Goal: Task Accomplishment & Management: Use online tool/utility

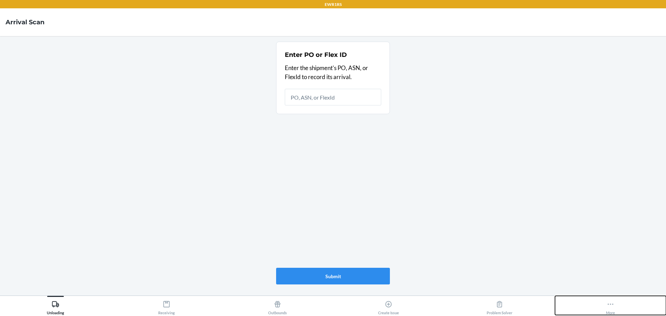
click at [609, 305] on icon at bounding box center [611, 304] width 6 height 1
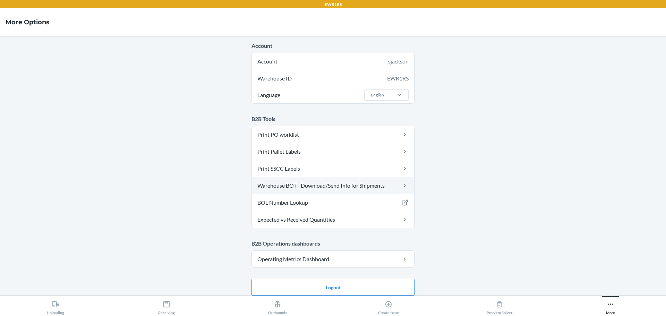
click at [355, 188] on link "Warehouse BOT - Download/Send Info for Shipments" at bounding box center [333, 185] width 162 height 17
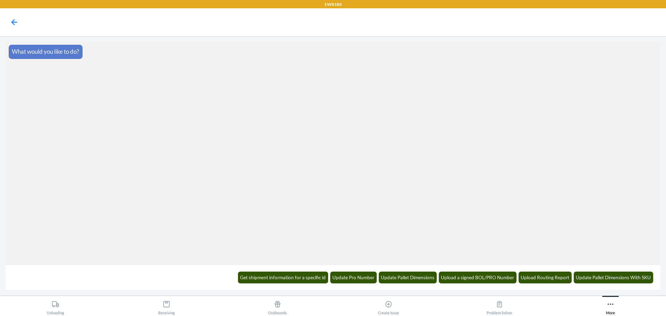
click at [60, 185] on section "What would you like to do?" at bounding box center [333, 153] width 655 height 223
click at [422, 277] on button "Update Pallet Dimensions" at bounding box center [408, 278] width 58 height 12
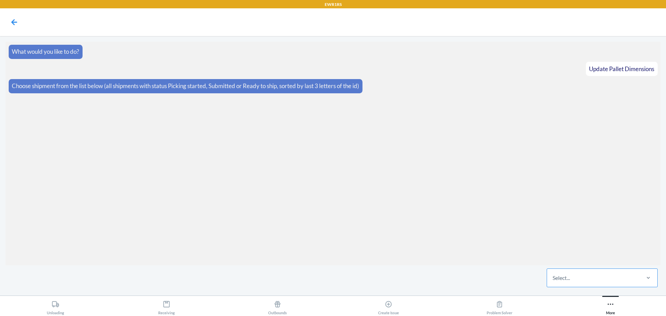
click at [583, 279] on div "Select..." at bounding box center [593, 278] width 92 height 18
click at [553, 279] on input "Select..." at bounding box center [553, 278] width 1 height 8
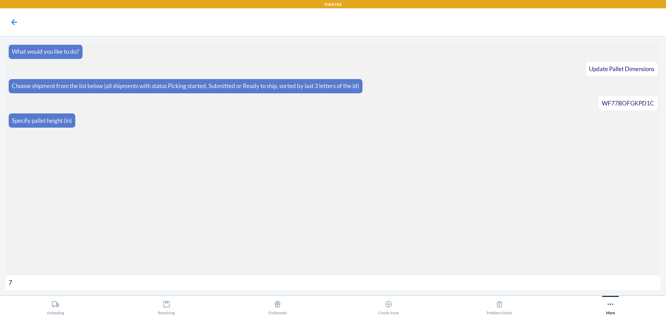
type input "72"
type input "772"
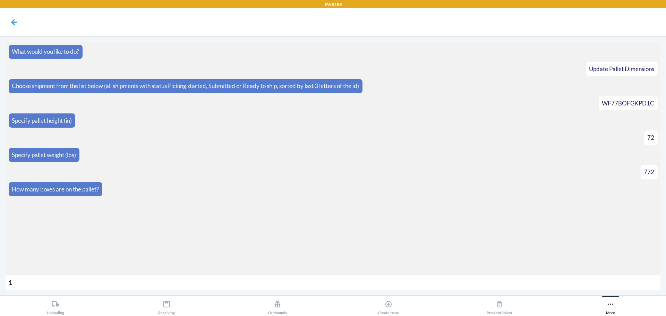
type input "16"
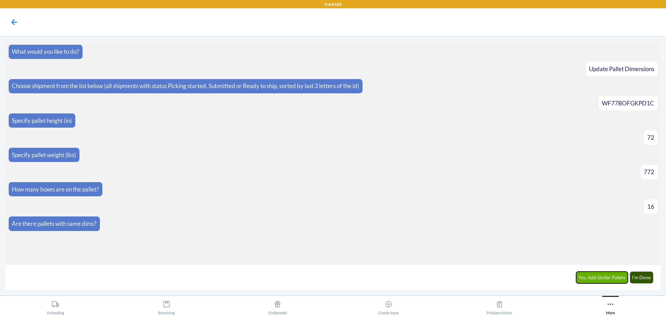
click at [589, 278] on button "Yes, Add Similar Pallets" at bounding box center [602, 278] width 52 height 12
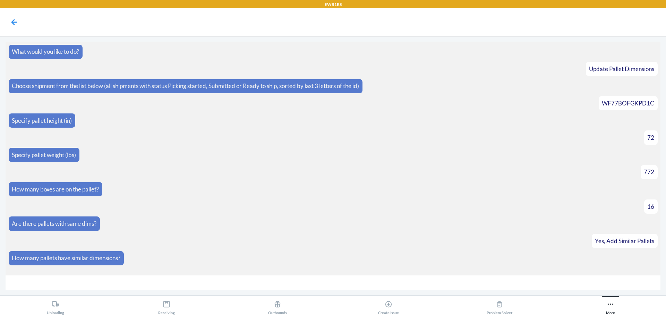
click at [552, 102] on article "WF77BOFGKPD1C" at bounding box center [333, 103] width 649 height 14
click at [579, 278] on input "number" at bounding box center [333, 282] width 655 height 15
type input "6"
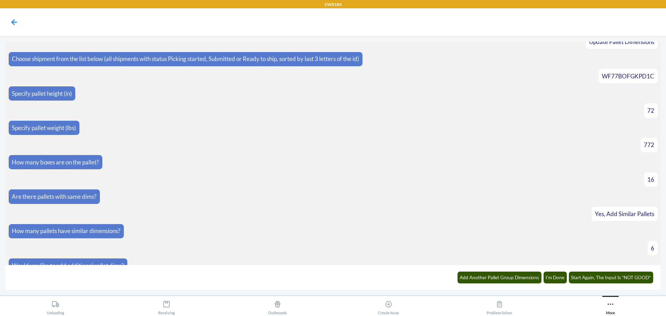
scroll to position [82, 0]
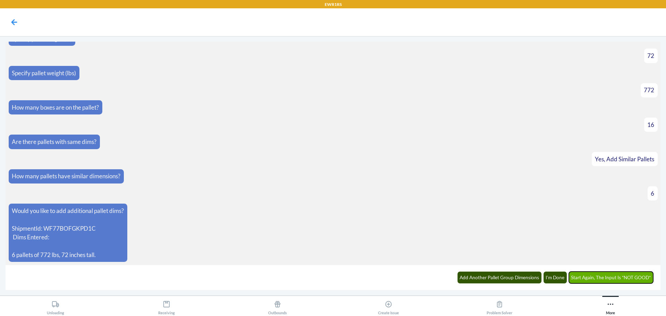
click at [628, 279] on button "Start Again, The Input Is *NOT GOOD*" at bounding box center [611, 278] width 85 height 12
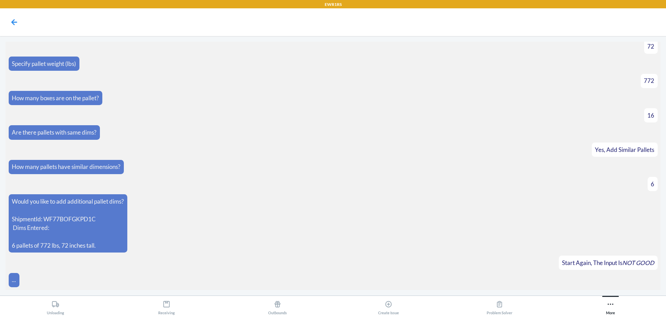
scroll to position [116, 0]
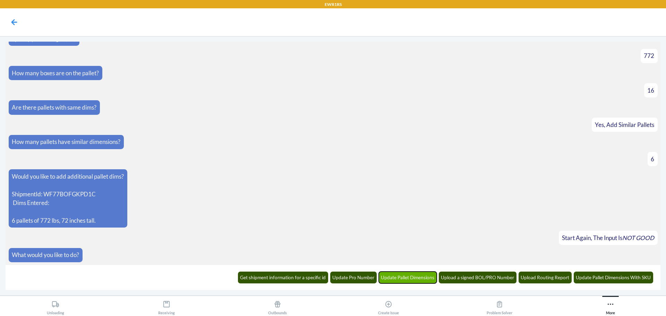
click at [422, 278] on button "Update Pallet Dimensions" at bounding box center [408, 278] width 58 height 12
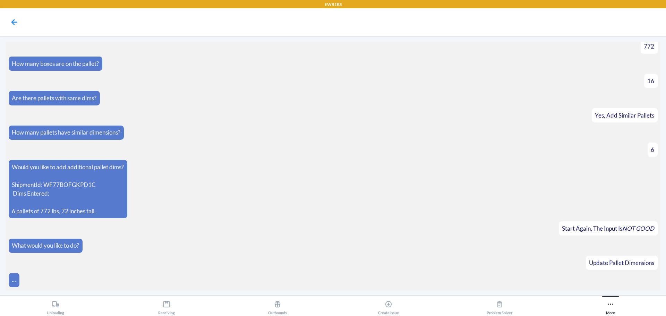
scroll to position [150, 0]
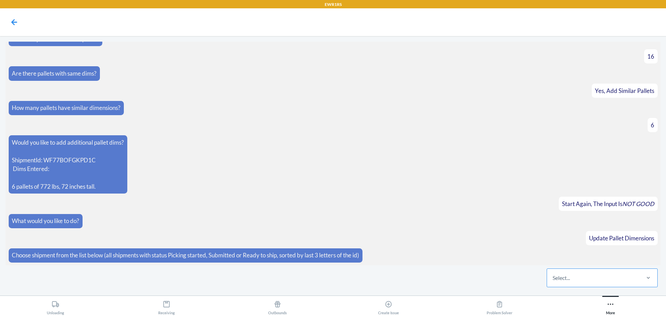
click at [582, 278] on div "Select..." at bounding box center [593, 278] width 92 height 18
click at [553, 278] on input "Select..." at bounding box center [553, 278] width 1 height 8
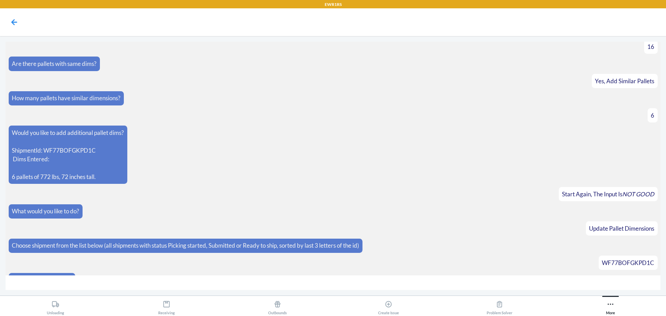
scroll to position [175, 0]
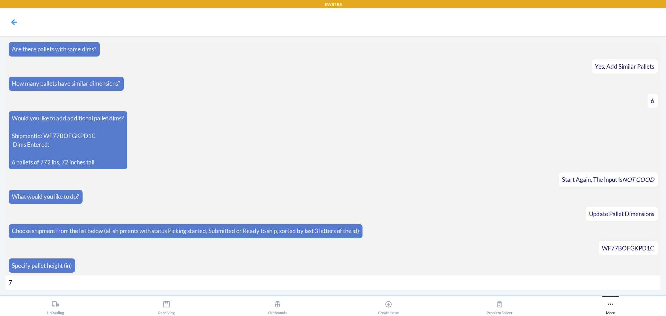
type input "72"
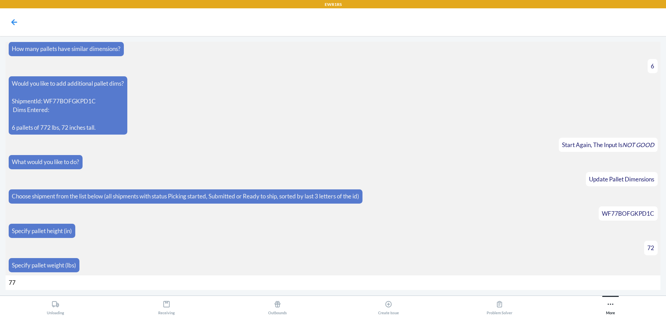
type input "772"
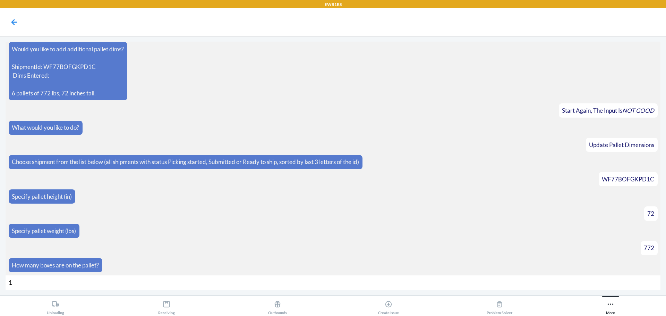
type input "16"
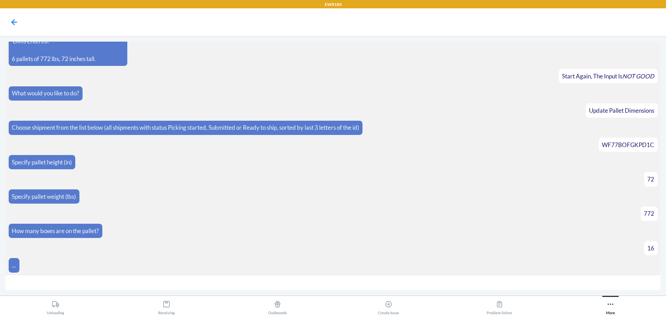
scroll to position [288, 0]
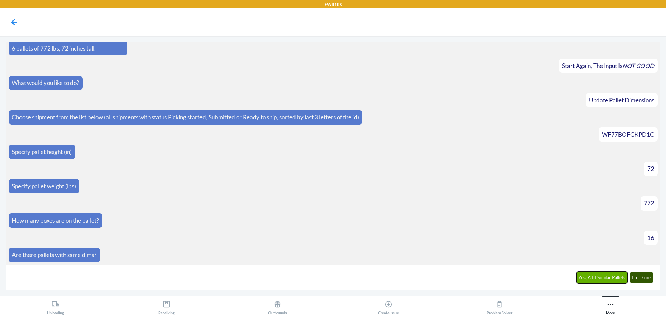
click at [591, 276] on button "Yes, Add Similar Pallets" at bounding box center [602, 278] width 52 height 12
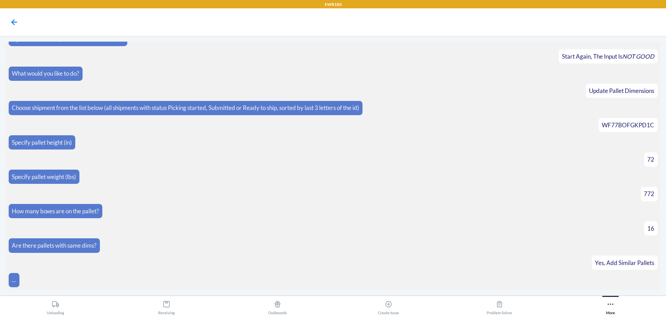
scroll to position [312, 0]
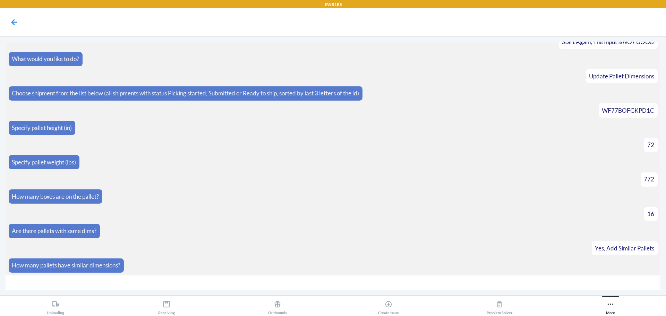
type input "6"
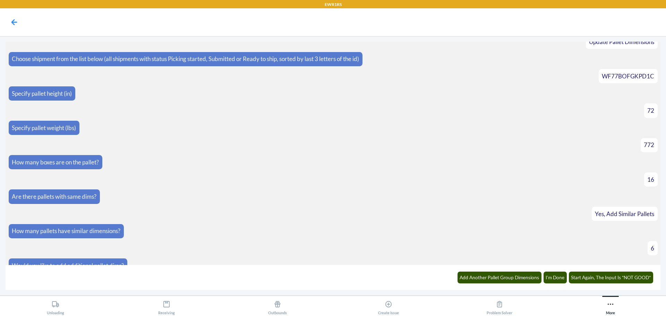
scroll to position [401, 0]
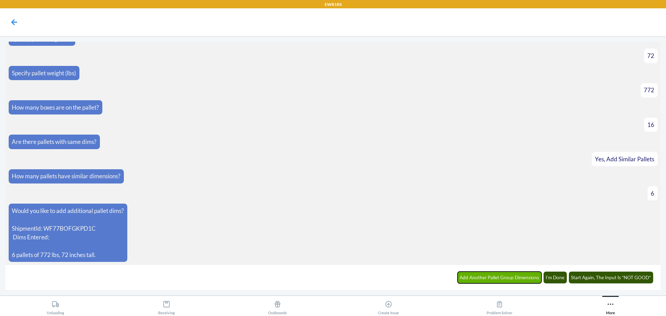
click at [501, 278] on button "Add Another Pallet Group Dimensions" at bounding box center [500, 278] width 84 height 12
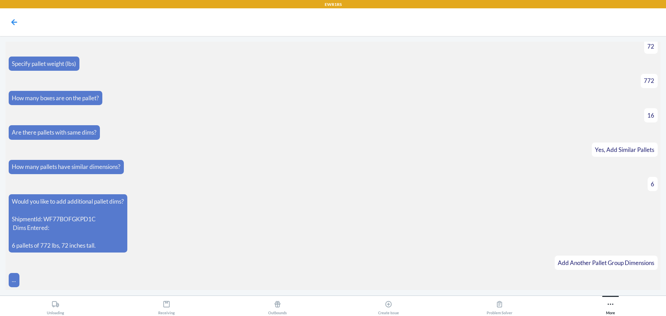
scroll to position [425, 0]
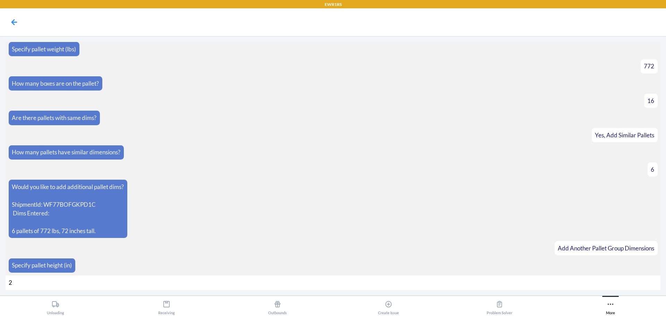
type input "21"
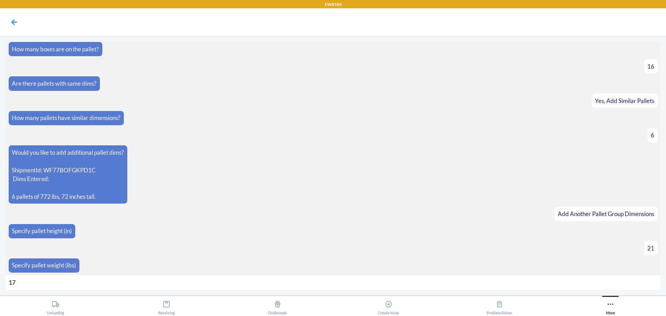
type input "174"
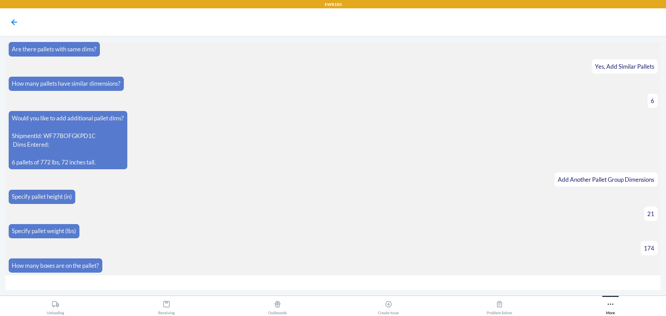
type input "3"
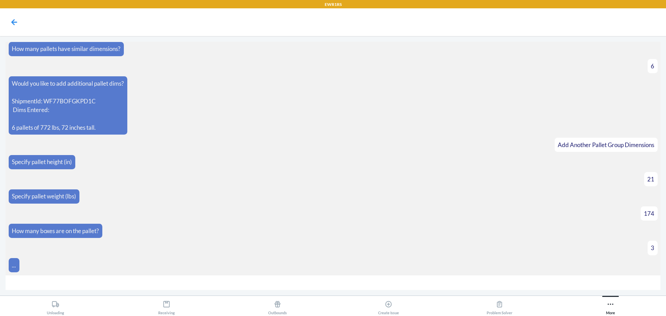
scroll to position [539, 0]
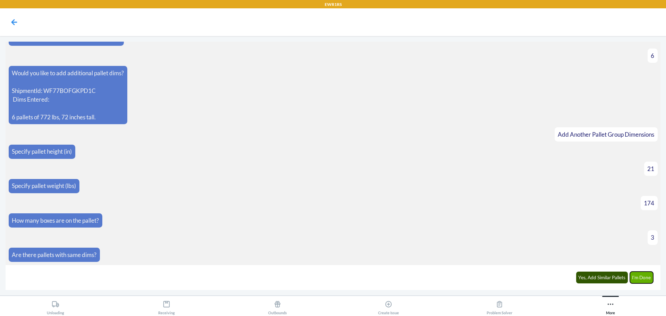
click at [637, 276] on button "I'm Done" at bounding box center [642, 278] width 24 height 12
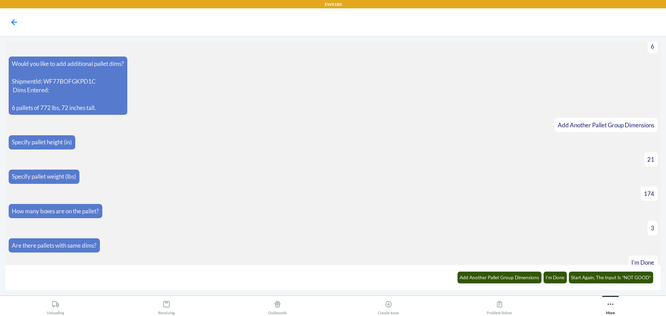
scroll to position [635, 0]
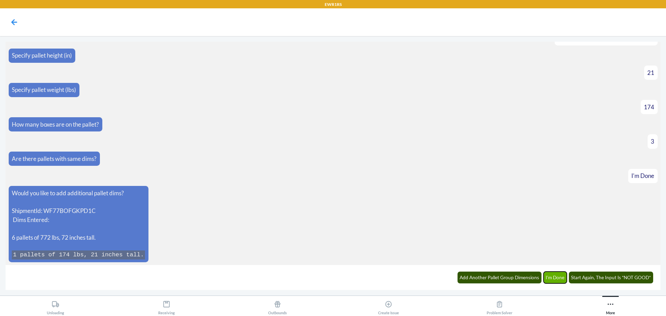
click at [553, 277] on button "I'm Done" at bounding box center [556, 278] width 24 height 12
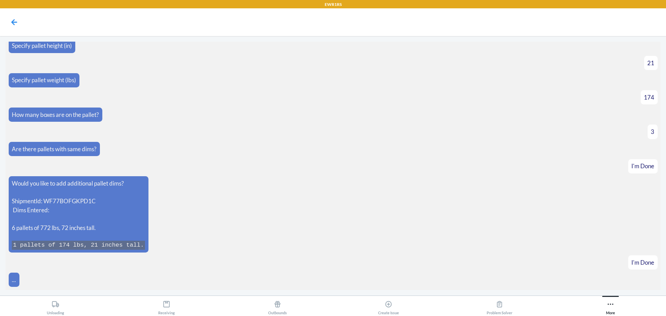
scroll to position [670, 0]
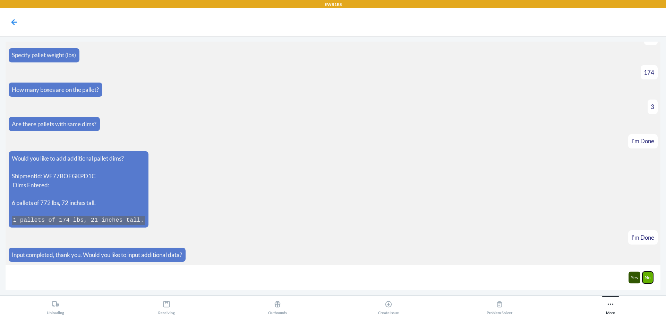
click at [646, 278] on button "No" at bounding box center [648, 278] width 11 height 12
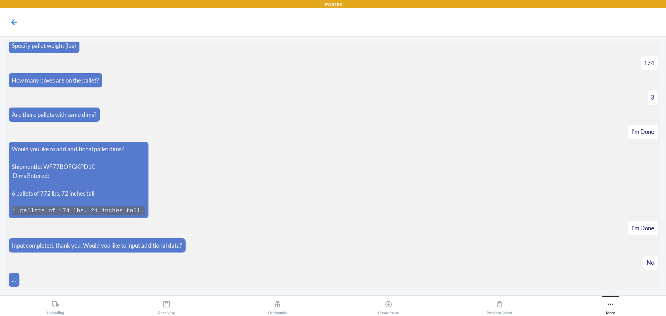
scroll to position [704, 0]
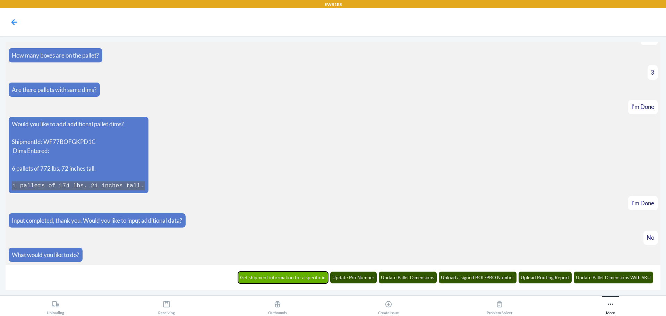
click at [287, 279] on button "Get shipment information for a specific id" at bounding box center [283, 278] width 91 height 12
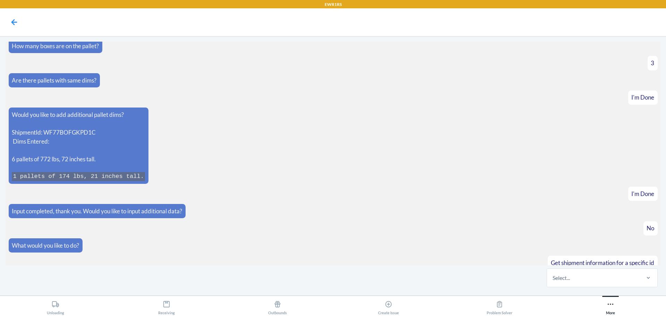
scroll to position [738, 0]
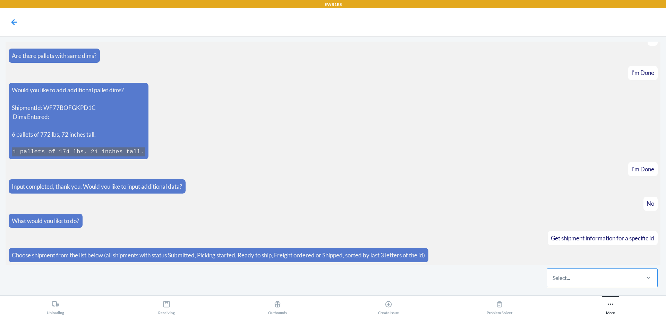
click at [585, 279] on div "Select..." at bounding box center [593, 278] width 92 height 18
click at [553, 279] on input "Select..." at bounding box center [553, 278] width 1 height 8
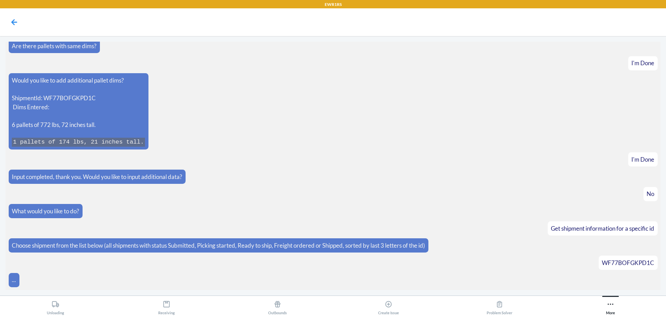
scroll to position [773, 0]
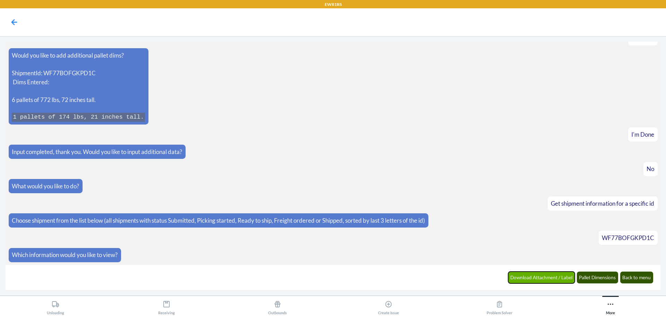
click at [530, 278] on button "Download Attachment / Label" at bounding box center [541, 278] width 67 height 12
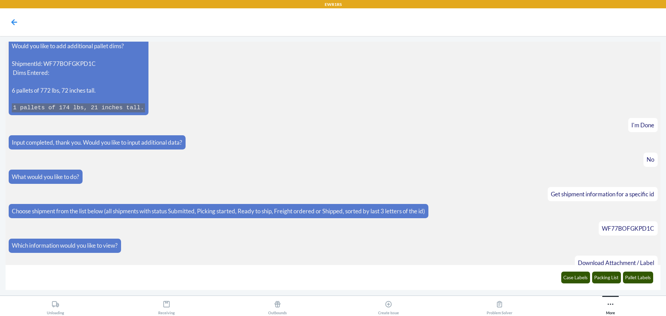
scroll to position [807, 0]
